Goal: Transaction & Acquisition: Purchase product/service

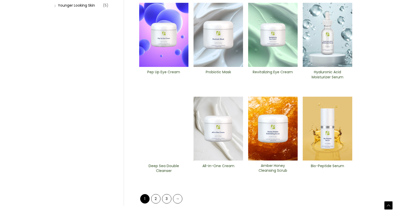
scroll to position [168, 0]
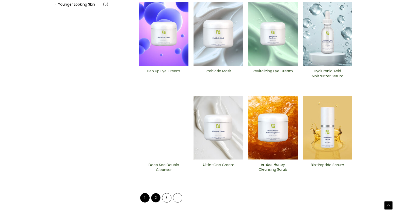
click at [154, 199] on link "2" at bounding box center [155, 197] width 9 height 9
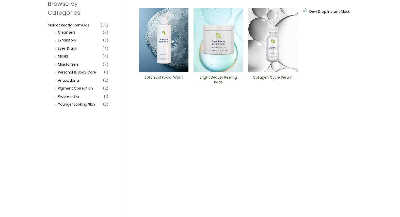
scroll to position [69, 0]
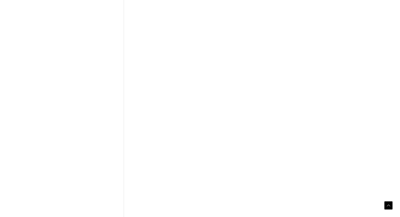
scroll to position [194, 0]
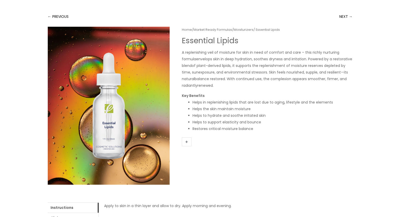
scroll to position [46, 0]
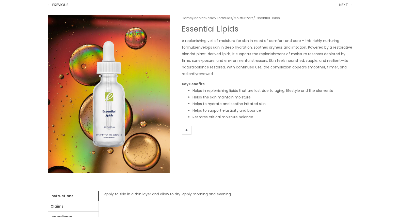
click at [184, 129] on link "+" at bounding box center [187, 129] width 10 height 9
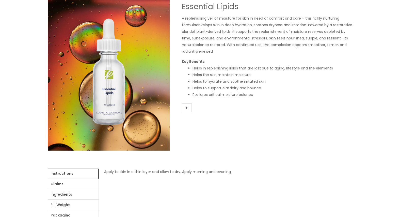
scroll to position [69, 0]
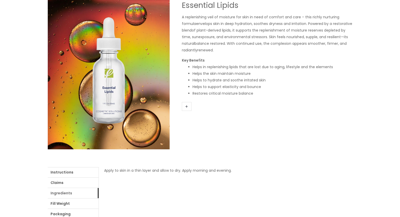
click at [72, 193] on link "Ingredients" at bounding box center [73, 193] width 51 height 10
click at [68, 192] on link "Ingredients" at bounding box center [73, 193] width 51 height 10
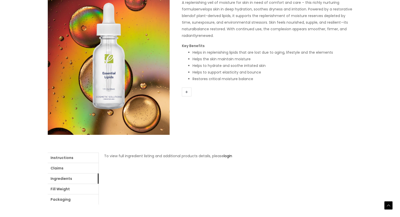
scroll to position [106, 0]
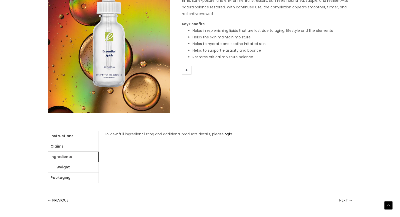
click at [84, 155] on link "Ingredients" at bounding box center [73, 156] width 51 height 10
click at [189, 71] on link "+" at bounding box center [187, 70] width 10 height 9
click at [185, 71] on link "+" at bounding box center [187, 70] width 10 height 9
